Goal: Task Accomplishment & Management: Complete application form

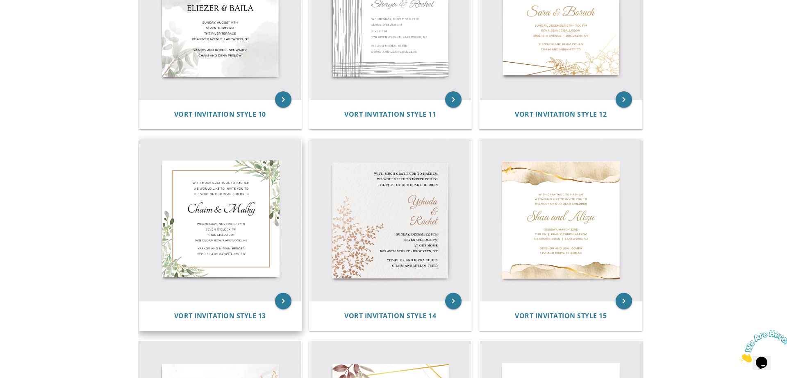
scroll to position [855, 0]
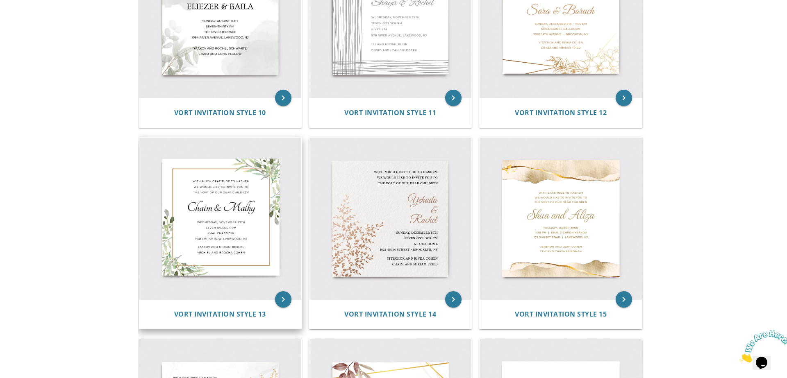
click at [258, 256] on img at bounding box center [220, 219] width 162 height 162
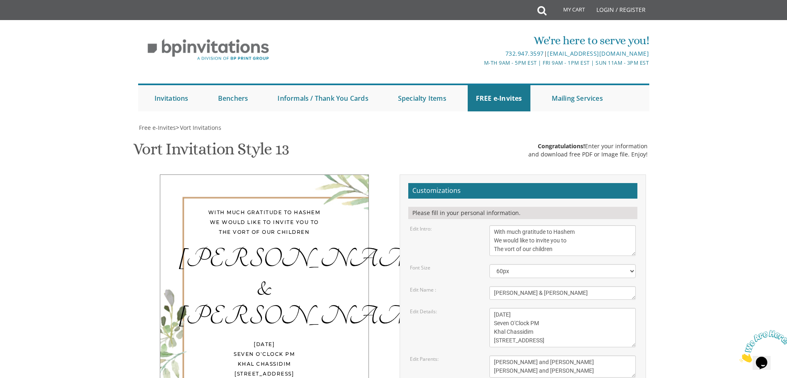
scroll to position [85, 0]
click at [556, 225] on textarea "With much gratitude to Hashem We would like to invite you to The vort of our ch…" at bounding box center [562, 240] width 147 height 31
drag, startPoint x: 536, startPoint y: 209, endPoint x: 491, endPoint y: 209, distance: 44.7
click at [491, 286] on textarea "[PERSON_NAME] & [PERSON_NAME]" at bounding box center [562, 293] width 147 height 14
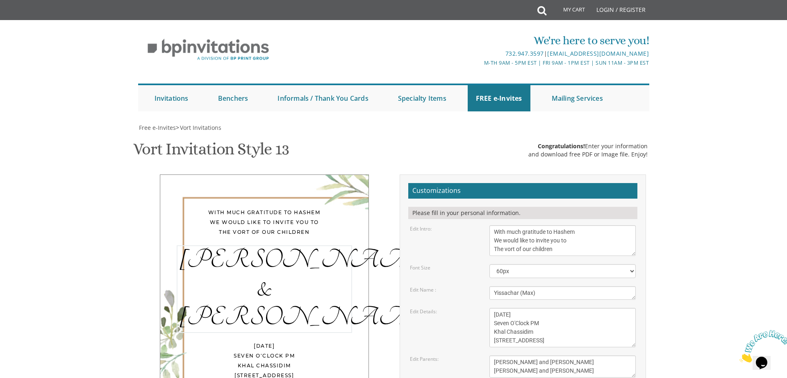
type textarea "Yissachar (Max)"
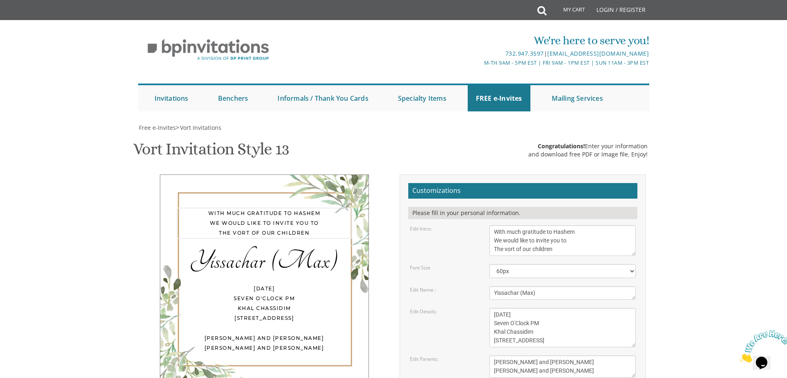
drag, startPoint x: 557, startPoint y: 93, endPoint x: 507, endPoint y: 92, distance: 49.6
click at [506, 225] on textarea "With much gratitude to Hashem We would like to invite you to The vort of our ch…" at bounding box center [562, 240] width 147 height 31
type textarea "With much gratitude to Hashem We would like to invite you to The Aufruf of our …"
drag, startPoint x: 569, startPoint y: 160, endPoint x: 485, endPoint y: 162, distance: 83.6
click at [485, 308] on div "[DATE] Seven O'Clock PM Khal Chassidim [STREET_ADDRESS]" at bounding box center [562, 327] width 159 height 39
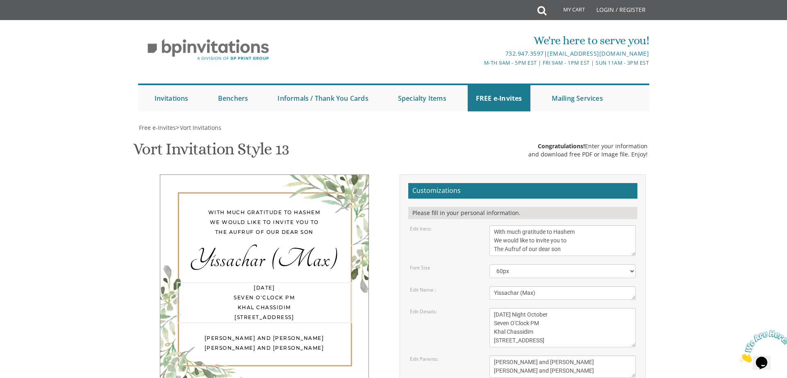
scroll to position [163, 0]
drag, startPoint x: 550, startPoint y: 152, endPoint x: 492, endPoint y: 153, distance: 58.2
click at [491, 308] on textarea "[DATE] Seven O'Clock PM Khal Chassidim [STREET_ADDRESS]" at bounding box center [562, 327] width 147 height 39
drag, startPoint x: 544, startPoint y: 168, endPoint x: 491, endPoint y: 167, distance: 53.3
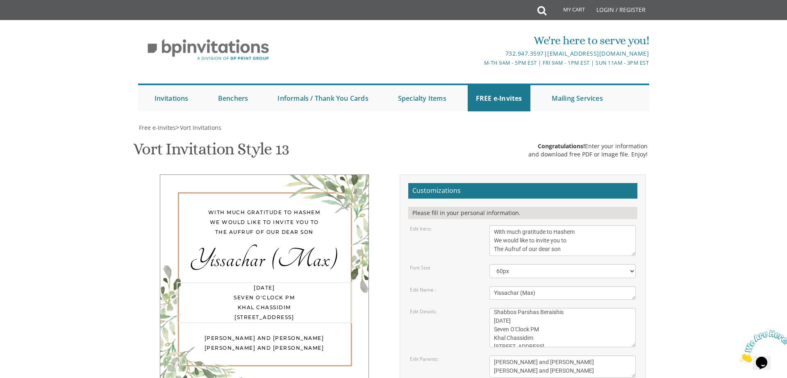
click at [491, 308] on textarea "[DATE] Seven O'Clock PM Khal Chassidim [STREET_ADDRESS]" at bounding box center [562, 327] width 147 height 39
click at [497, 308] on textarea "[DATE] Seven O'Clock PM Khal Chassidim [STREET_ADDRESS]" at bounding box center [562, 327] width 147 height 39
drag, startPoint x: 582, startPoint y: 177, endPoint x: 496, endPoint y: 177, distance: 86.4
click at [494, 308] on textarea "[DATE] Seven O'Clock PM Khal Chassidim [STREET_ADDRESS]" at bounding box center [562, 327] width 147 height 39
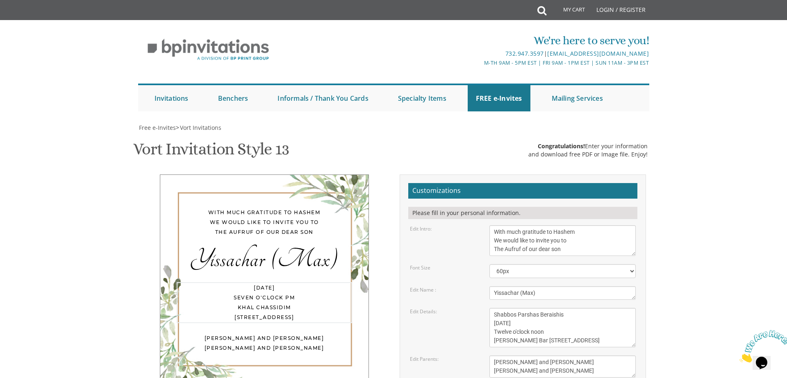
scroll to position [14, 0]
type textarea "Shabbos Parshas Beraishis [DATE] Twelve o'clock noon [PERSON_NAME] [PERSON_NAME…"
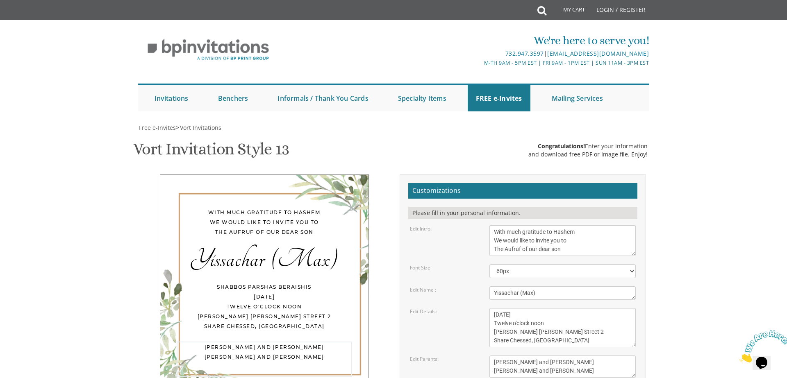
drag, startPoint x: 565, startPoint y: 197, endPoint x: 525, endPoint y: 198, distance: 40.6
click at [525, 356] on textarea "[PERSON_NAME] and [PERSON_NAME] [PERSON_NAME] and [PERSON_NAME]" at bounding box center [562, 367] width 147 height 22
drag, startPoint x: 566, startPoint y: 206, endPoint x: 496, endPoint y: 202, distance: 69.3
click at [496, 356] on textarea "[PERSON_NAME] and [PERSON_NAME] [PERSON_NAME] and [PERSON_NAME]" at bounding box center [562, 367] width 147 height 22
drag, startPoint x: 567, startPoint y: 209, endPoint x: 553, endPoint y: 214, distance: 14.7
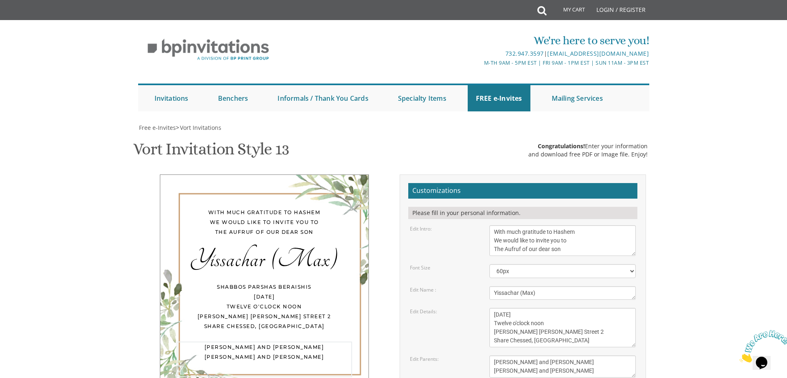
click at [494, 356] on textarea "[PERSON_NAME] and [PERSON_NAME] [PERSON_NAME] and [PERSON_NAME]" at bounding box center [562, 367] width 147 height 22
type textarea "[PERSON_NAME] and [PERSON_NAME]"
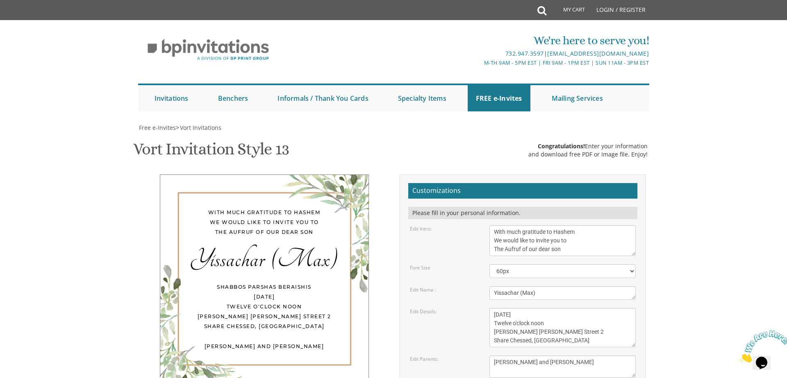
scroll to position [161, 0]
click at [270, 282] on div "Shabbos Parshas Beraishis [DATE] Twelve o'clock noon [PERSON_NAME] [PERSON_NAME…" at bounding box center [264, 306] width 175 height 49
drag, startPoint x: 541, startPoint y: 138, endPoint x: 651, endPoint y: 153, distance: 111.2
click at [540, 308] on textarea "[DATE] Seven O'Clock PM Khal Chassidim [STREET_ADDRESS]" at bounding box center [562, 327] width 147 height 39
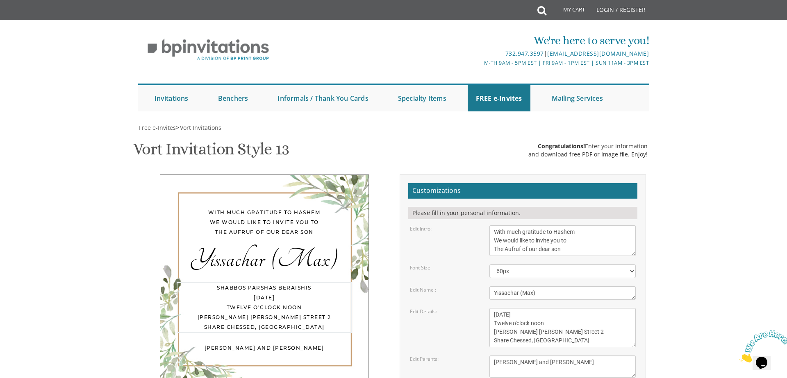
type textarea "Shabbos Parshas Beraishis [DATE] Twelve o'clock noon [PERSON_NAME] [PERSON_NAME…"
type input "[EMAIL_ADDRESS][DOMAIN_NAME]"
